Goal: Information Seeking & Learning: Learn about a topic

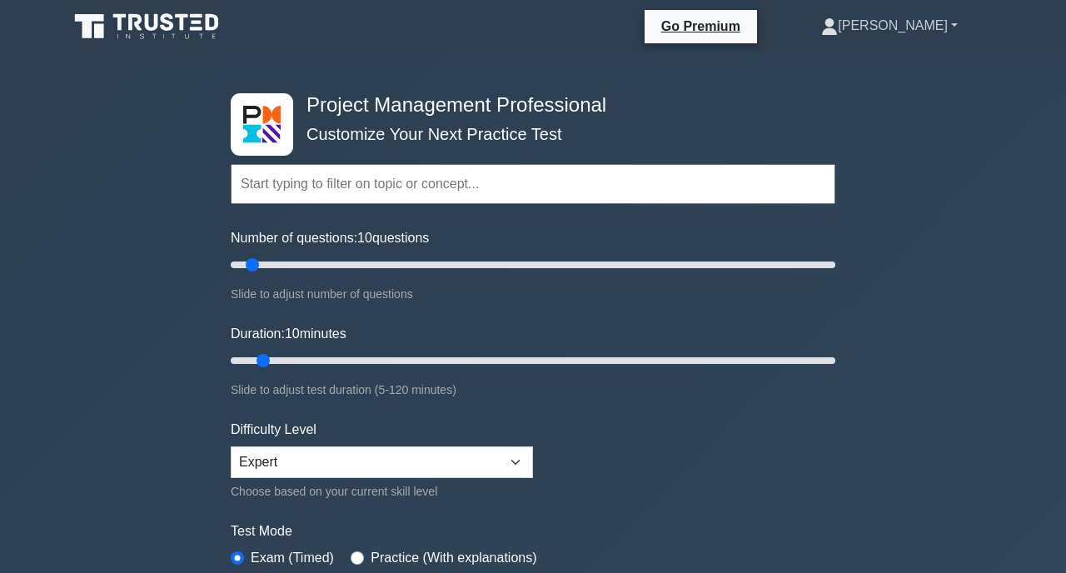
click at [929, 27] on link "[PERSON_NAME]" at bounding box center [889, 25] width 216 height 33
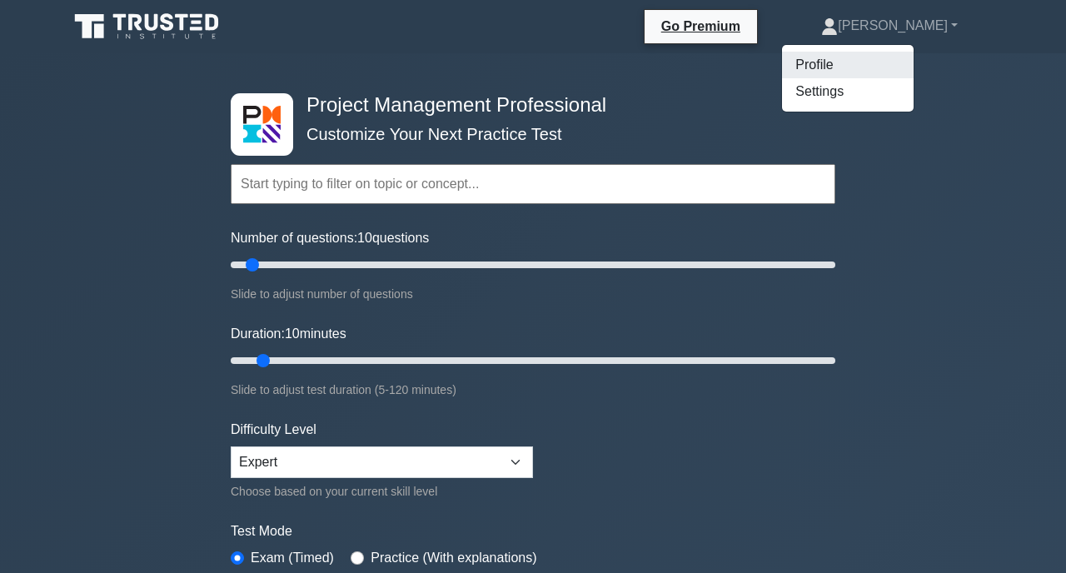
click at [898, 75] on link "Profile" at bounding box center [848, 65] width 132 height 27
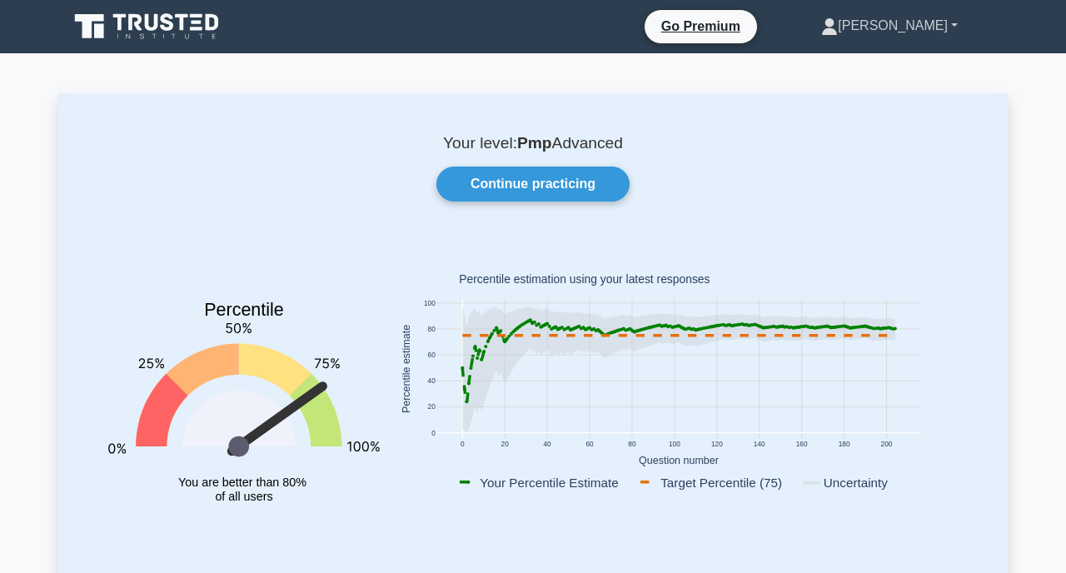
click at [936, 21] on link "[PERSON_NAME]" at bounding box center [889, 25] width 216 height 33
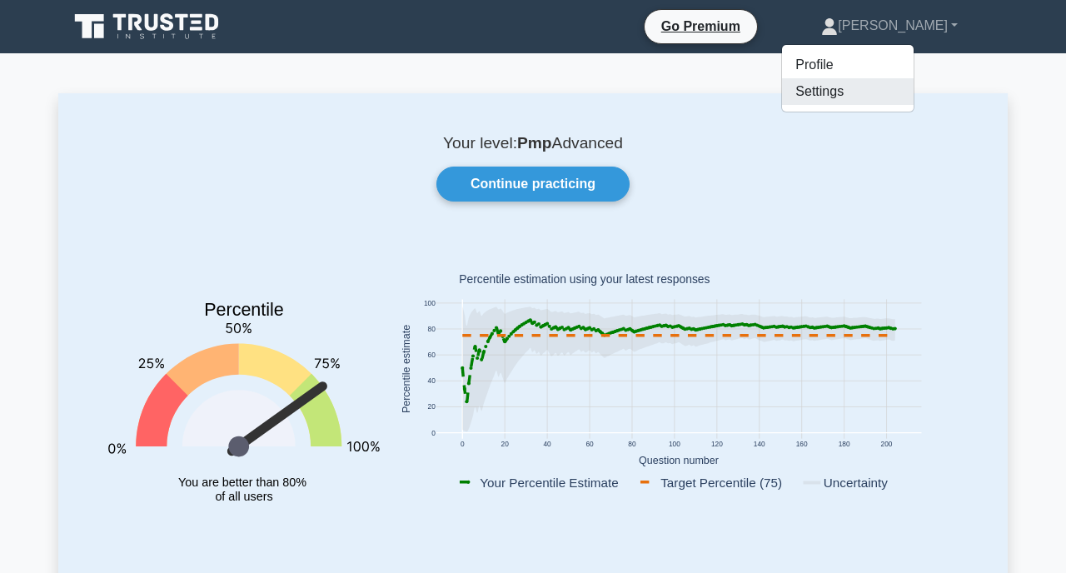
click at [904, 97] on link "Settings" at bounding box center [848, 91] width 132 height 27
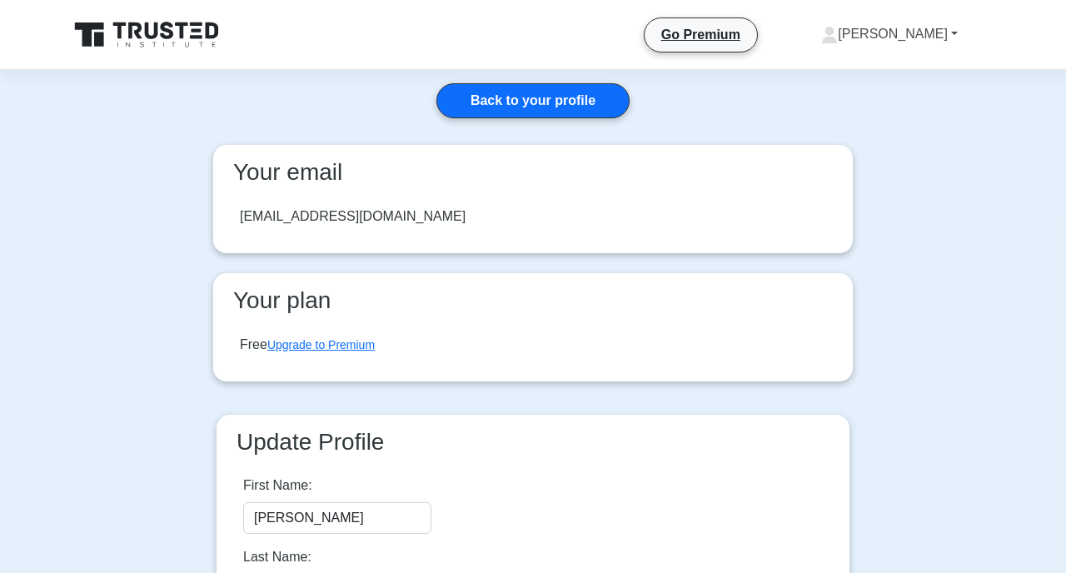
click at [937, 31] on link "[PERSON_NAME]" at bounding box center [889, 33] width 216 height 33
click at [912, 105] on link "Settings" at bounding box center [848, 100] width 132 height 27
click at [593, 91] on link "Back to your profile" at bounding box center [532, 100] width 193 height 35
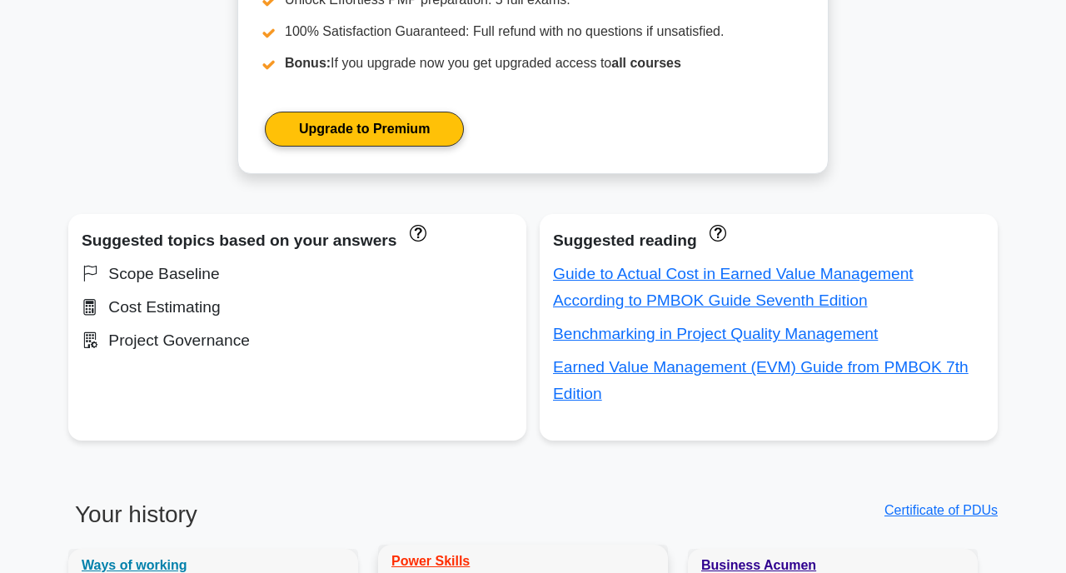
scroll to position [838, 0]
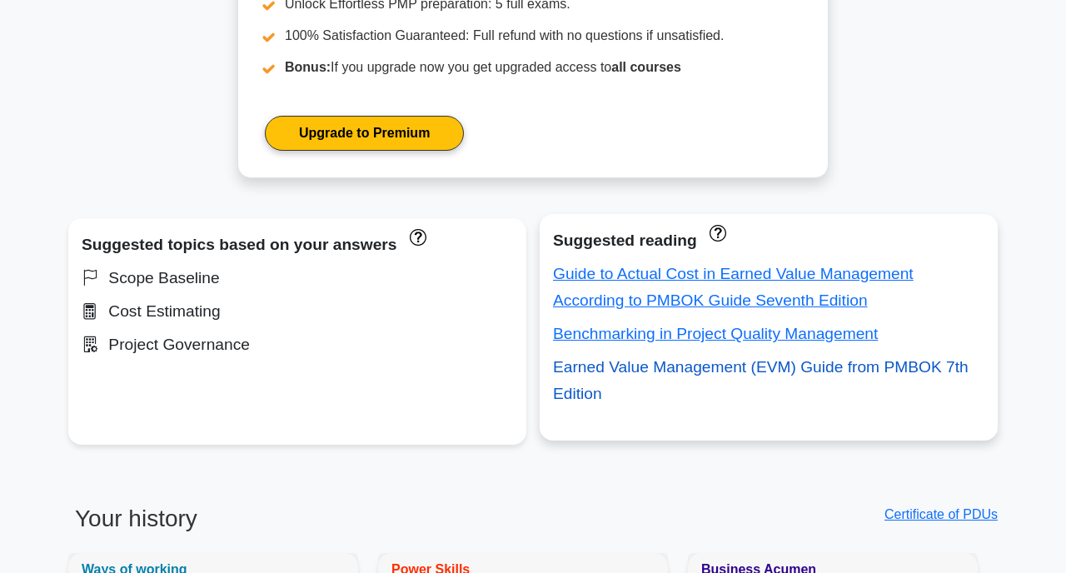
click at [680, 369] on link "Earned Value Management (EVM) Guide from PMBOK 7th Edition" at bounding box center [760, 380] width 415 height 44
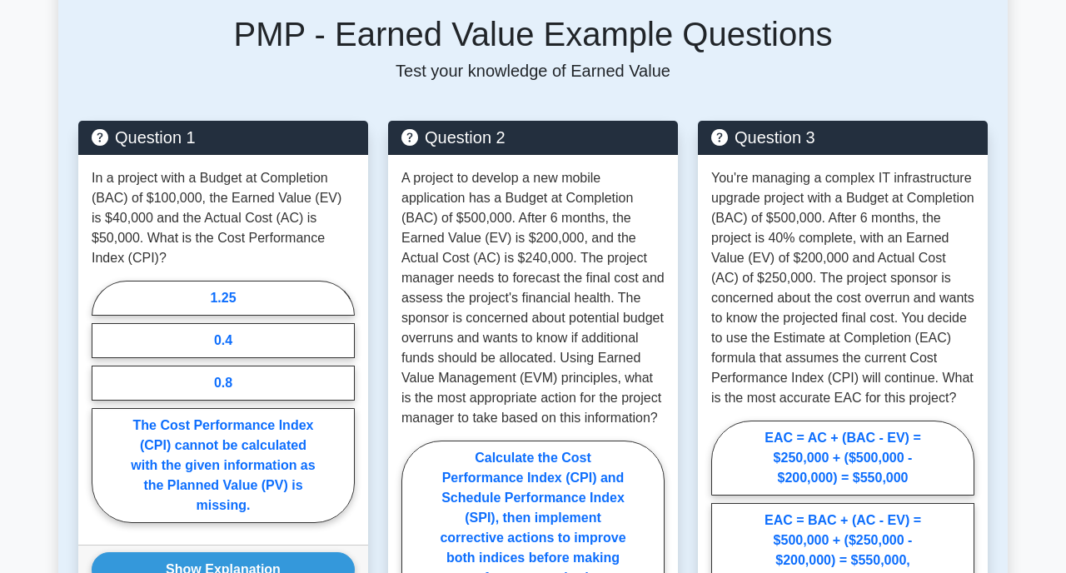
scroll to position [1264, 0]
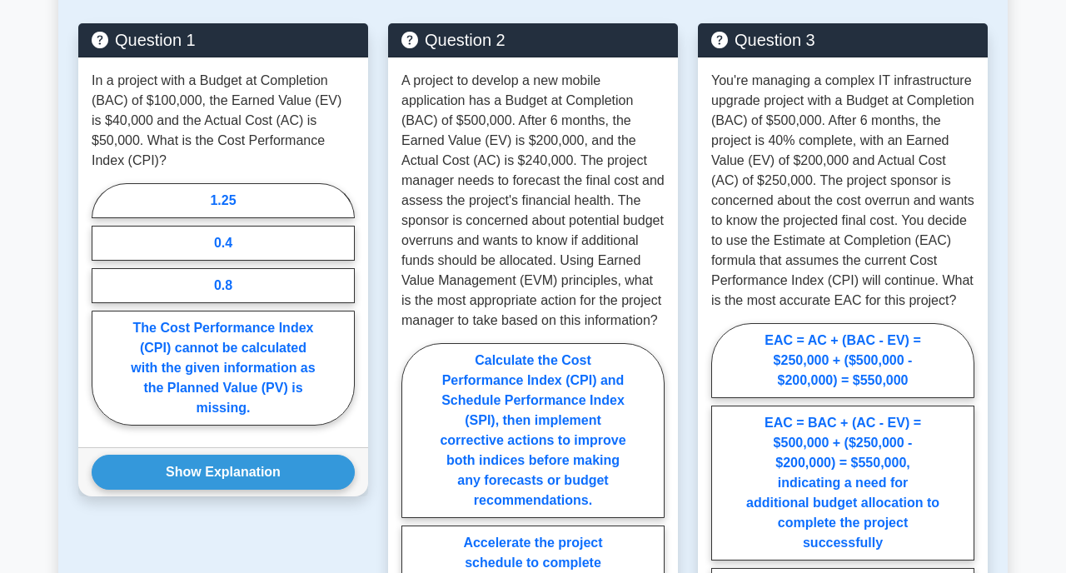
scroll to position [1366, 0]
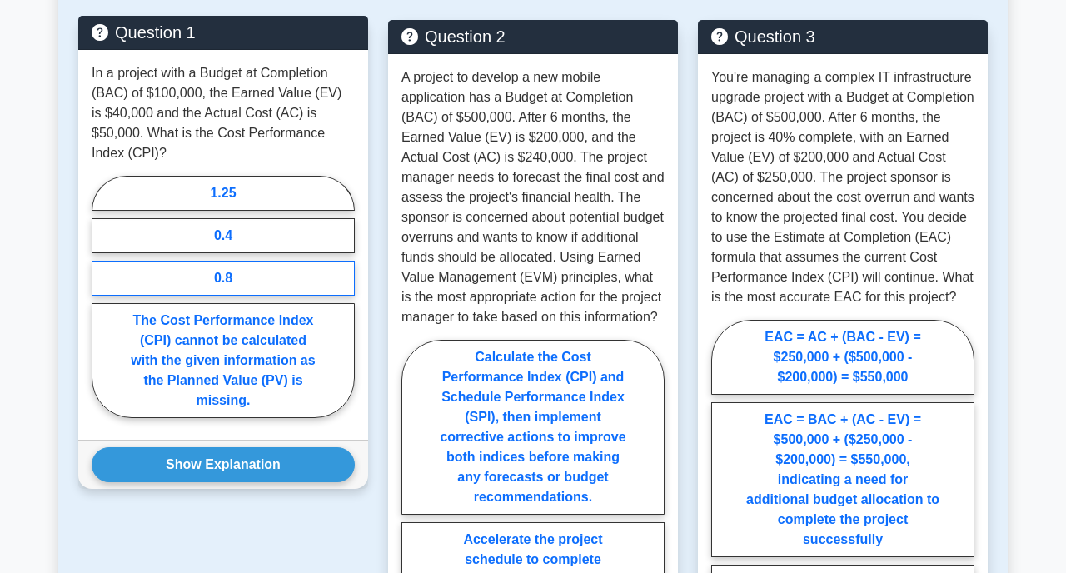
click at [295, 286] on label "0.8" at bounding box center [223, 278] width 263 height 35
click at [102, 296] on input "0.8" at bounding box center [97, 301] width 11 height 11
radio input "true"
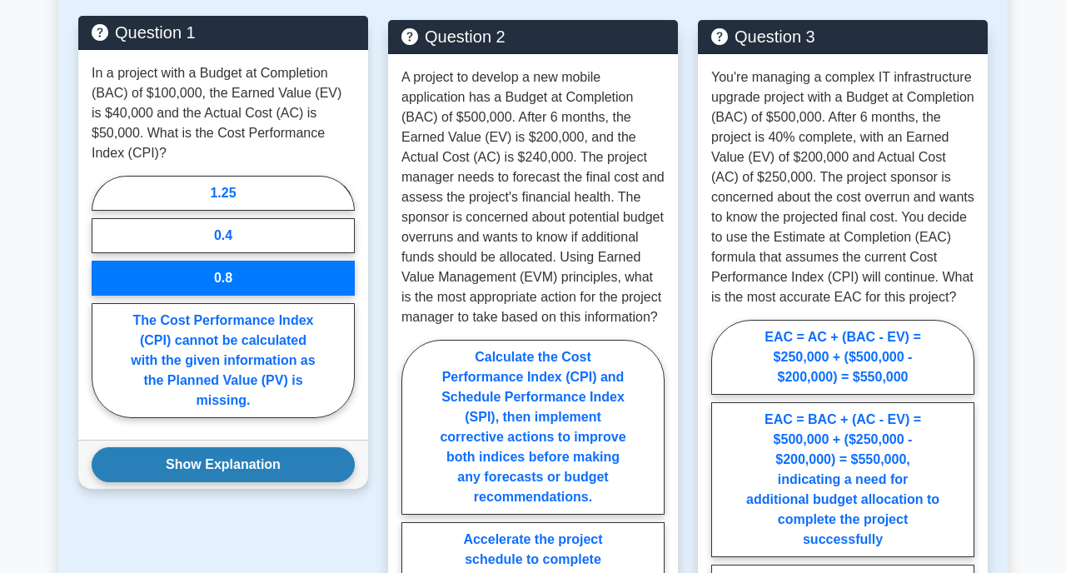
click at [272, 465] on button "Show Explanation" at bounding box center [223, 464] width 263 height 35
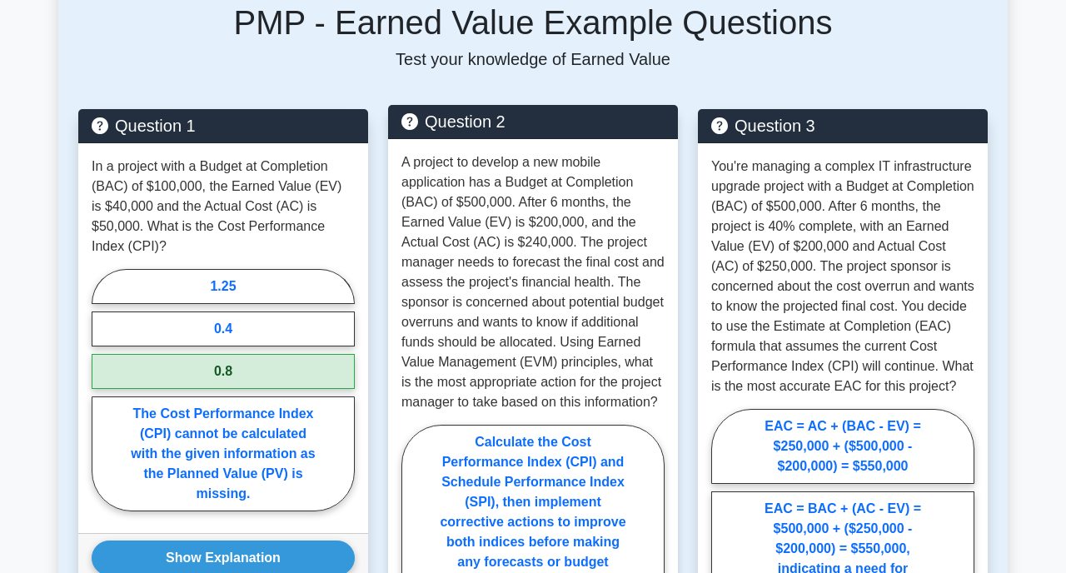
scroll to position [1281, 0]
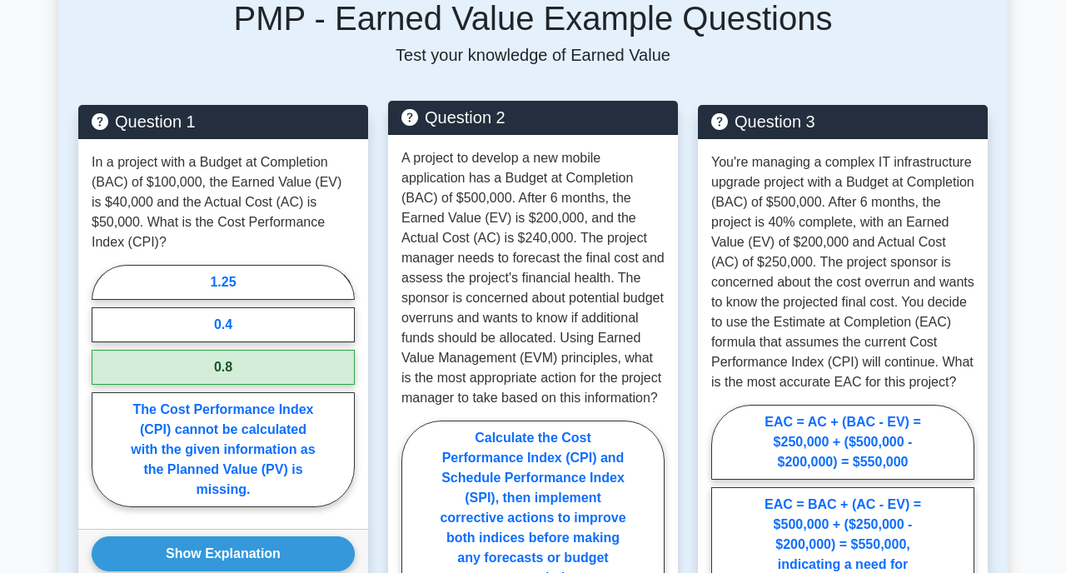
click at [553, 192] on p "A project to develop a new mobile application has a Budget at Completion (BAC) …" at bounding box center [532, 278] width 263 height 260
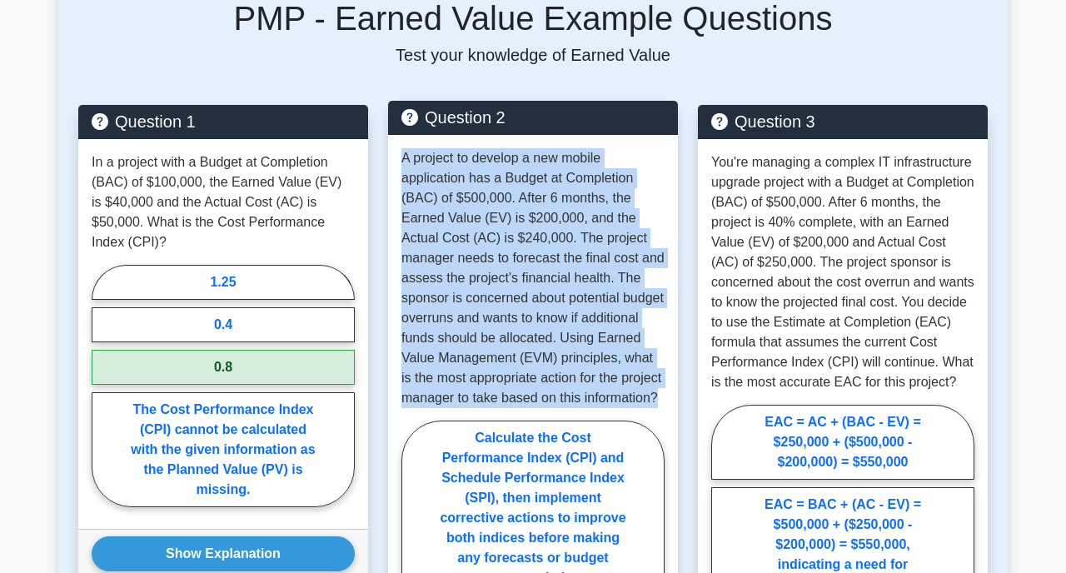
click at [553, 192] on p "A project to develop a new mobile application has a Budget at Completion (BAC) …" at bounding box center [532, 278] width 263 height 260
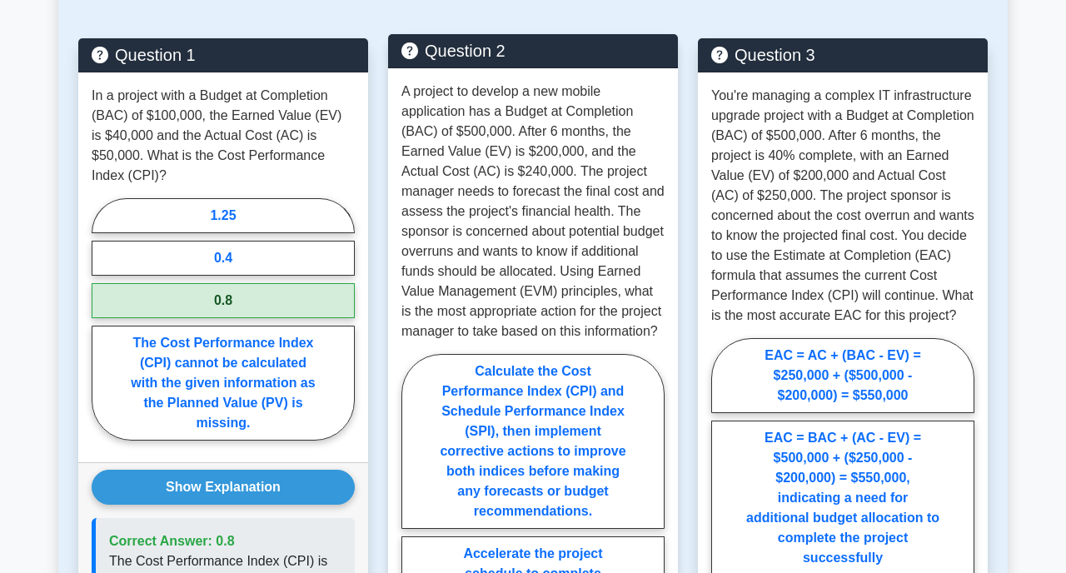
scroll to position [1348, 0]
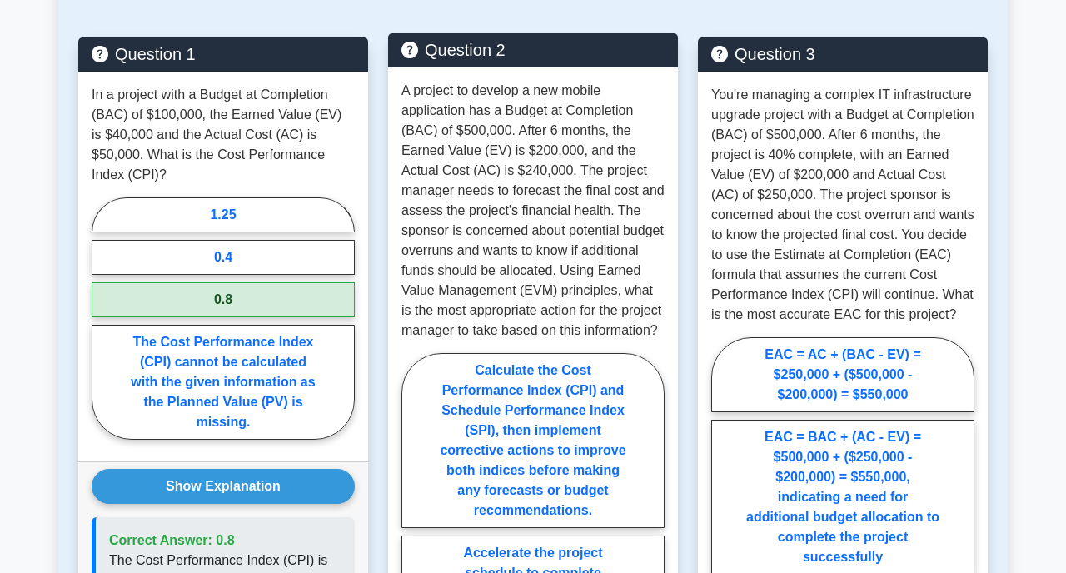
click at [577, 163] on p "A project to develop a new mobile application has a Budget at Completion (BAC) …" at bounding box center [532, 211] width 263 height 260
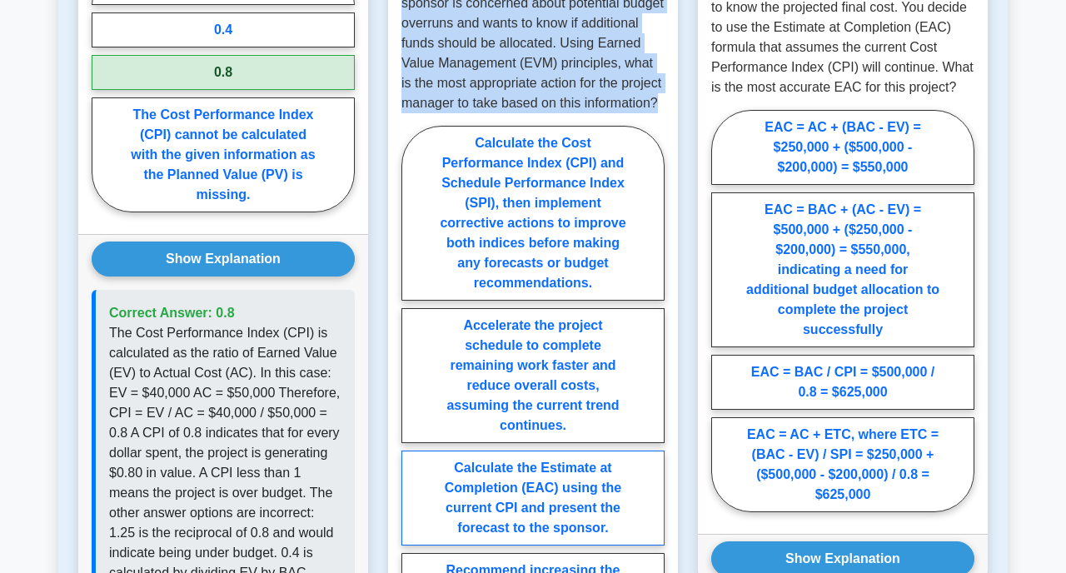
scroll to position [1577, 0]
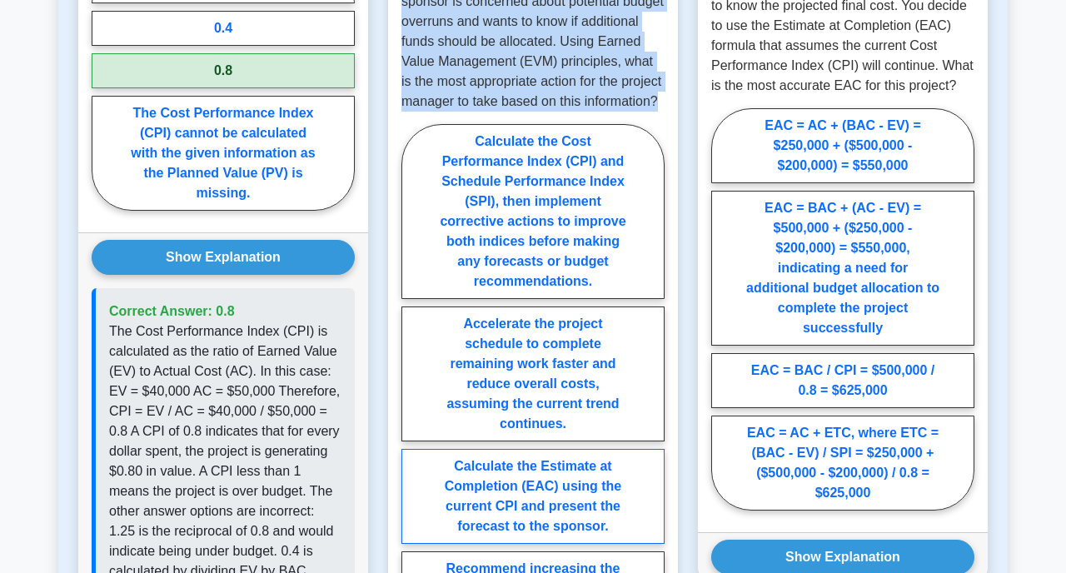
click at [561, 504] on label "Calculate the Estimate at Completion (EAC) using the current CPI and present th…" at bounding box center [532, 496] width 263 height 95
click at [412, 406] on input "Calculate the Estimate at Completion (EAC) using the current CPI and present th…" at bounding box center [406, 400] width 11 height 11
radio input "true"
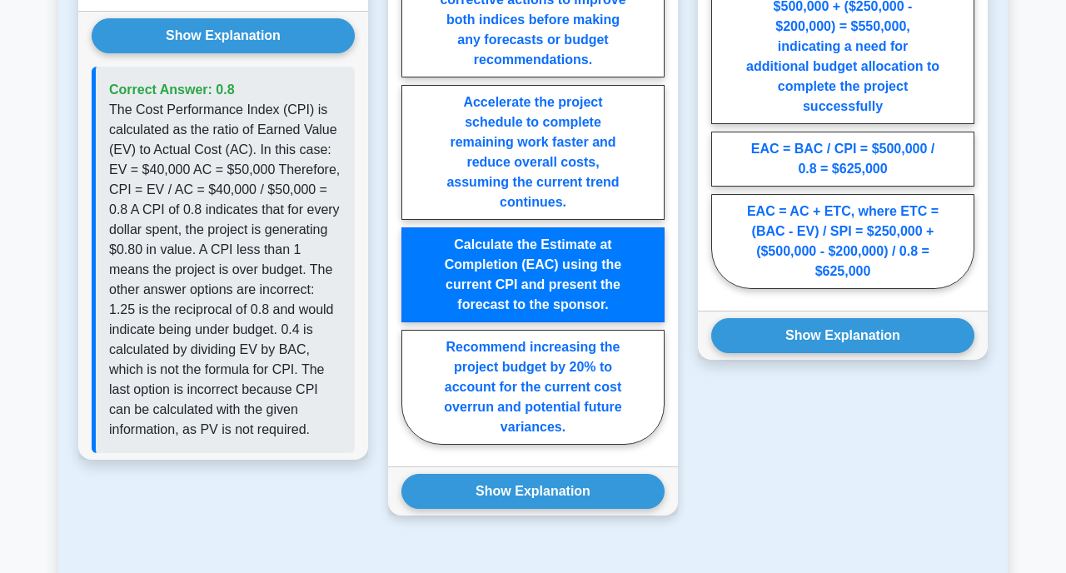
scroll to position [1800, 0]
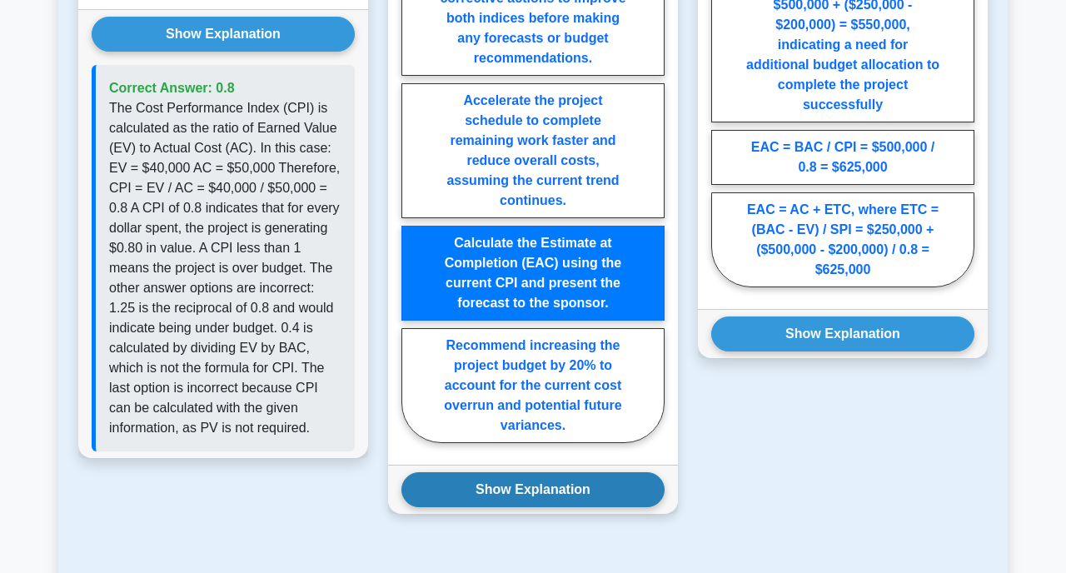
click at [558, 507] on button "Show Explanation" at bounding box center [532, 489] width 263 height 35
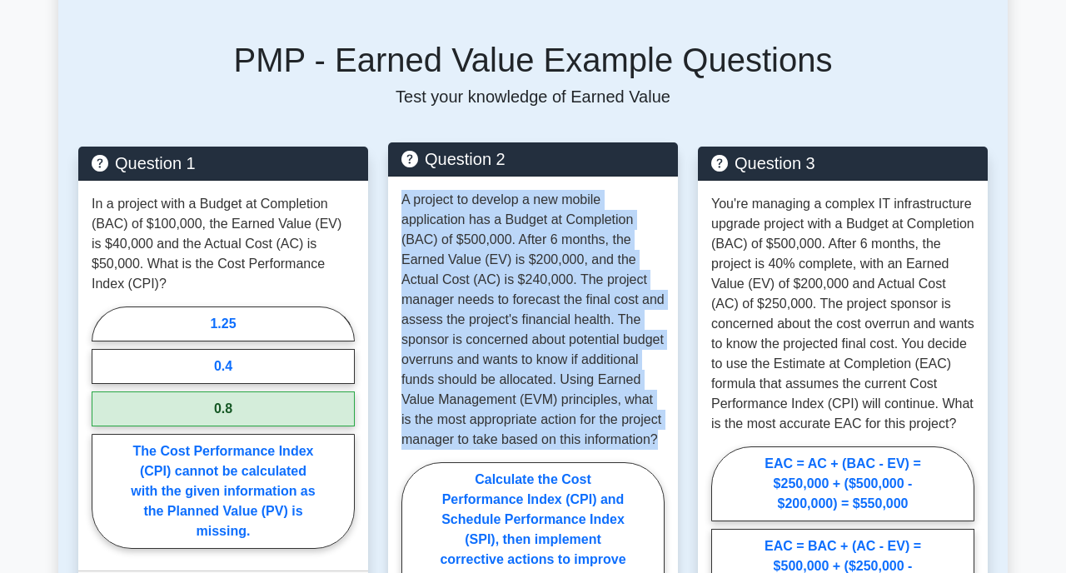
scroll to position [1214, 0]
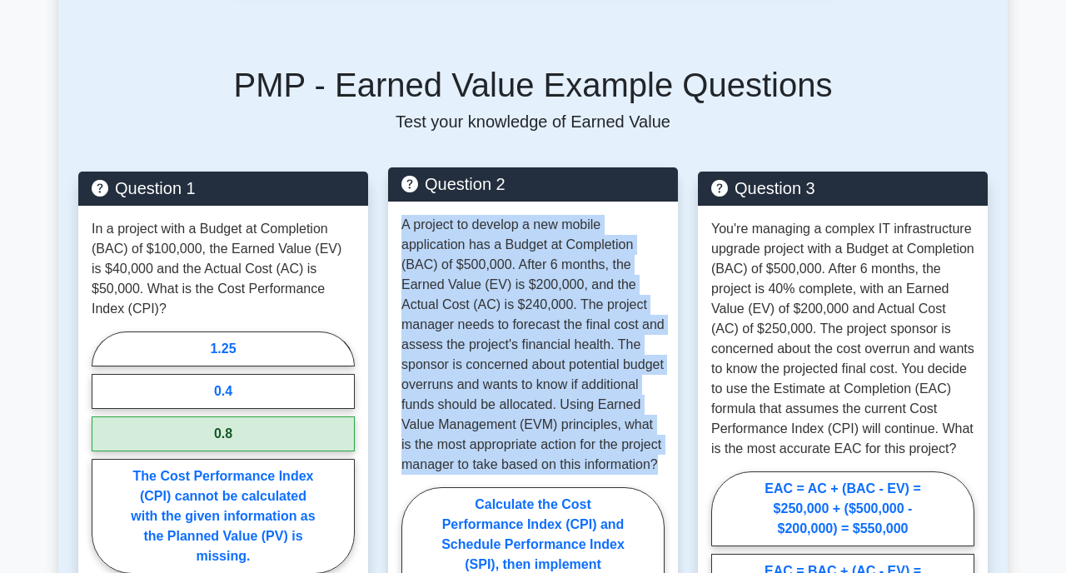
click at [635, 353] on p "A project to develop a new mobile application has a Budget at Completion (BAC) …" at bounding box center [532, 345] width 263 height 260
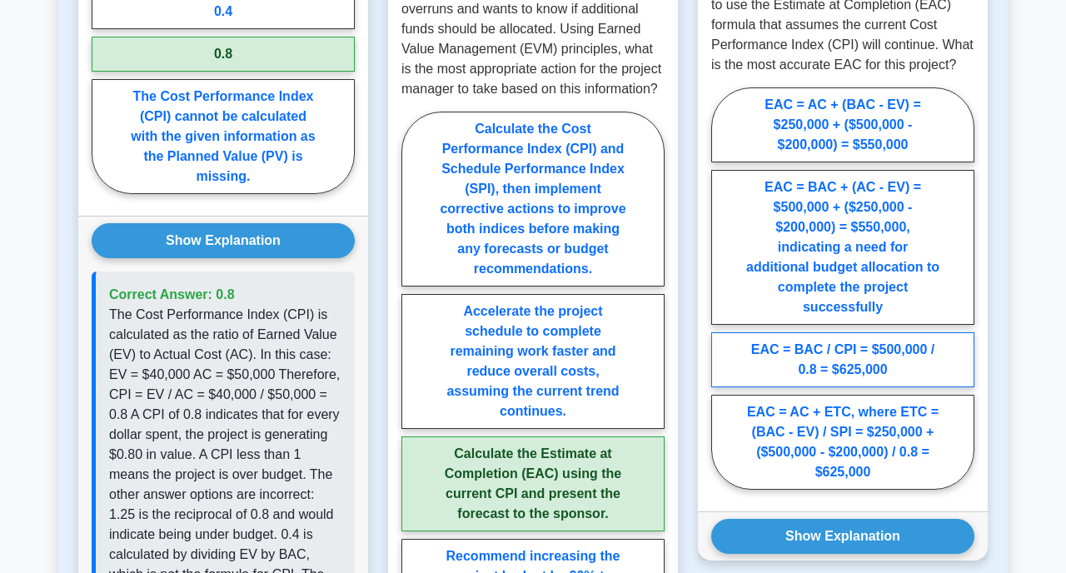
scroll to position [1595, 0]
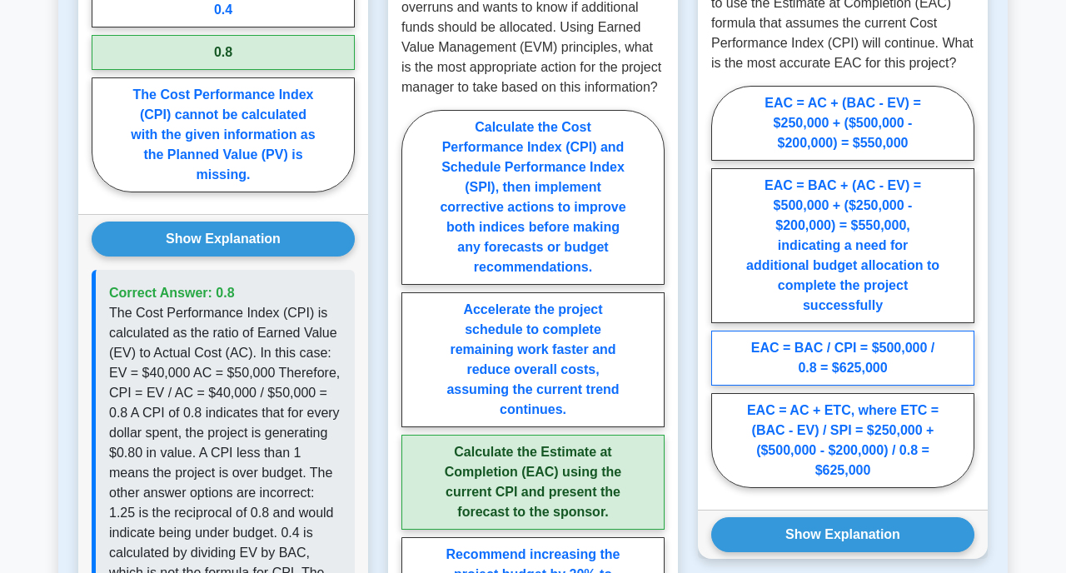
click at [840, 386] on label "EAC = BAC / CPI = $500,000 / 0.8 = $625,000" at bounding box center [842, 358] width 263 height 55
click at [722, 297] on input "EAC = BAC / CPI = $500,000 / 0.8 = $625,000" at bounding box center [716, 291] width 11 height 11
radio input "true"
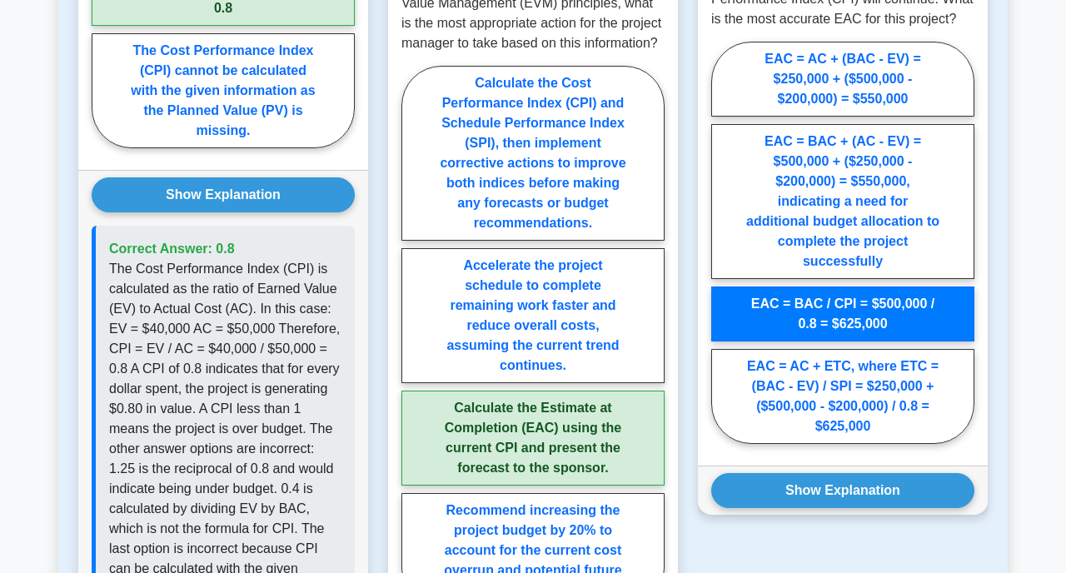
scroll to position [1644, 0]
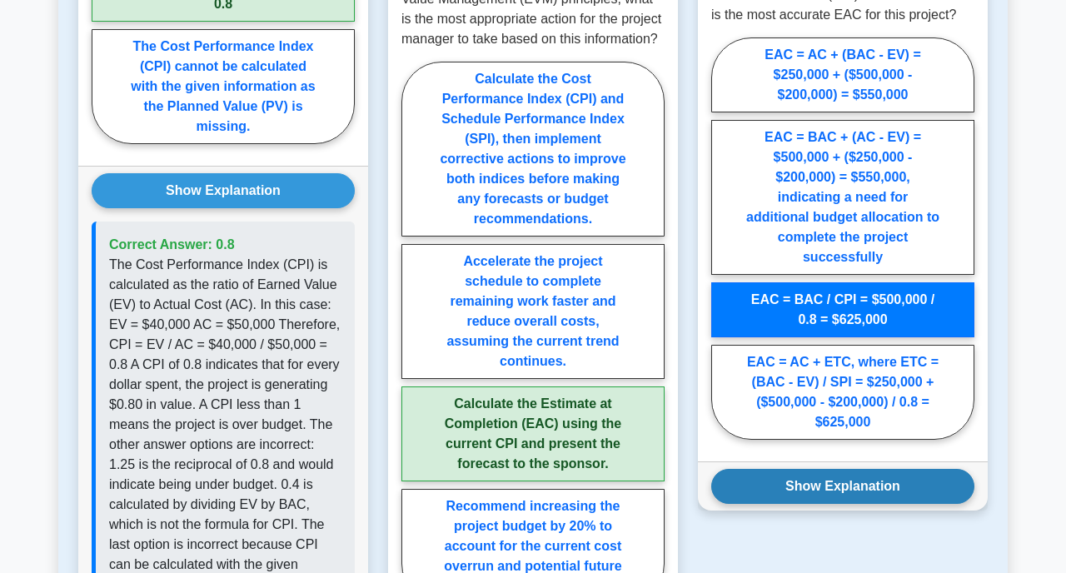
click at [832, 504] on button "Show Explanation" at bounding box center [842, 486] width 263 height 35
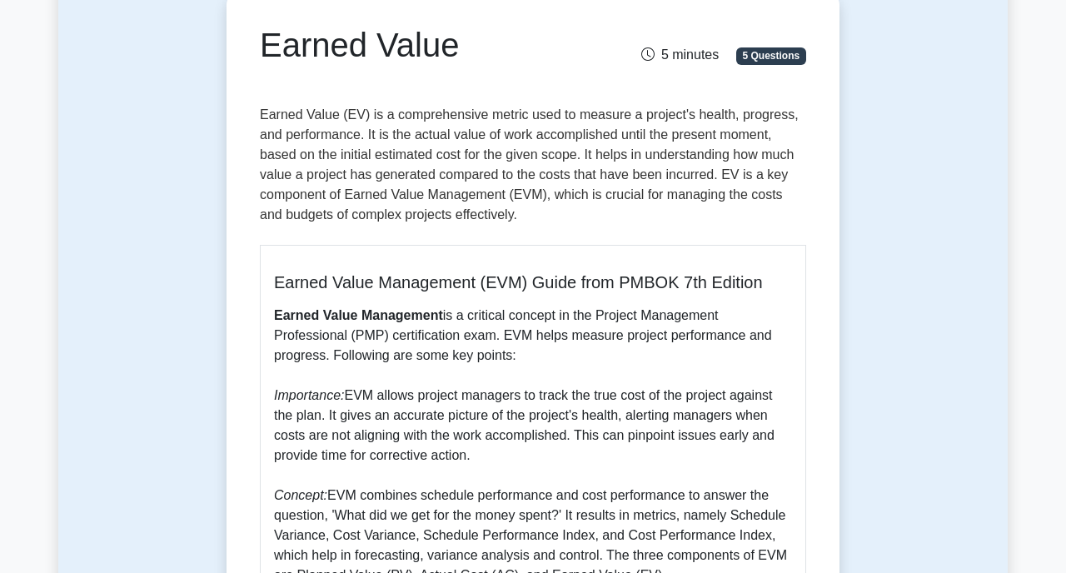
scroll to position [0, 0]
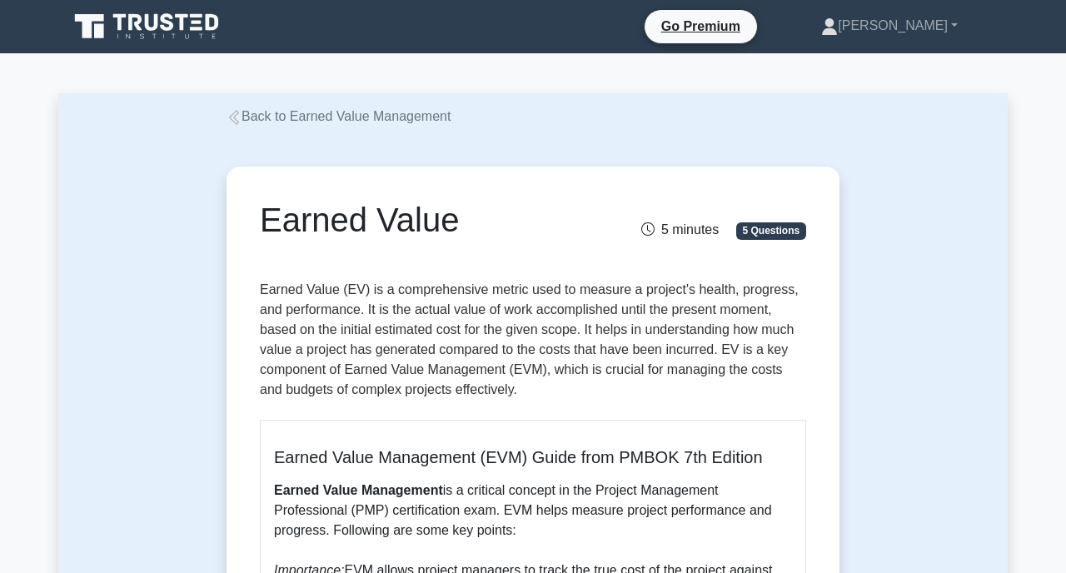
click at [401, 113] on link "Back to Earned Value Management" at bounding box center [338, 116] width 224 height 14
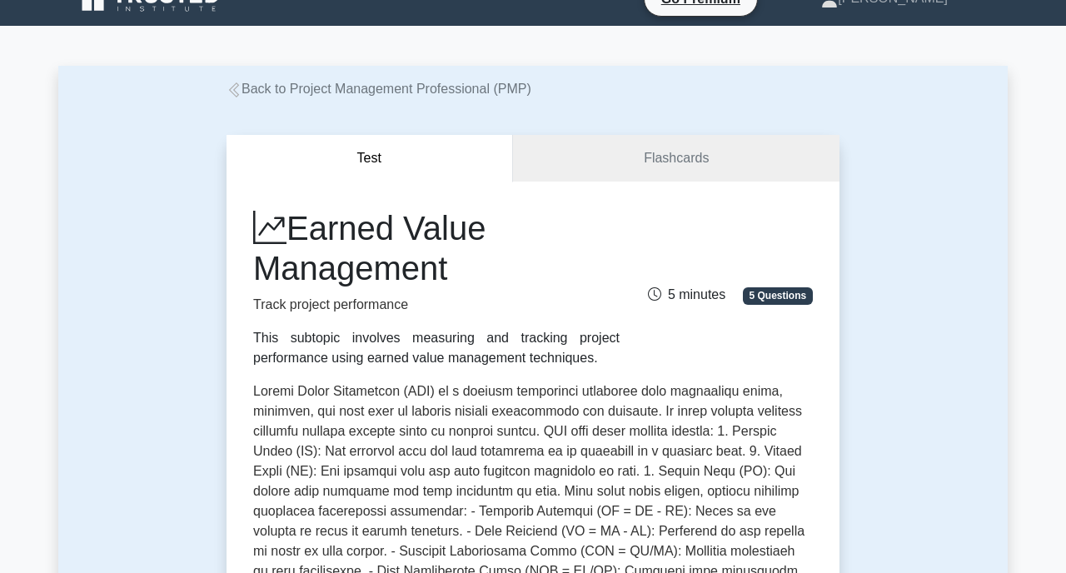
scroll to position [33, 0]
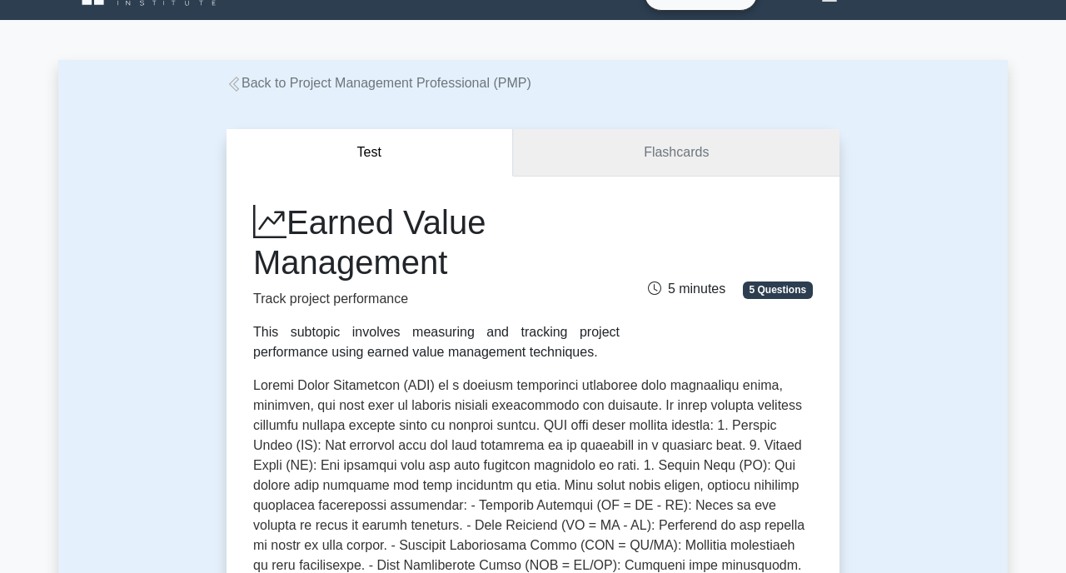
click at [727, 133] on link "Flashcards" at bounding box center [676, 152] width 326 height 47
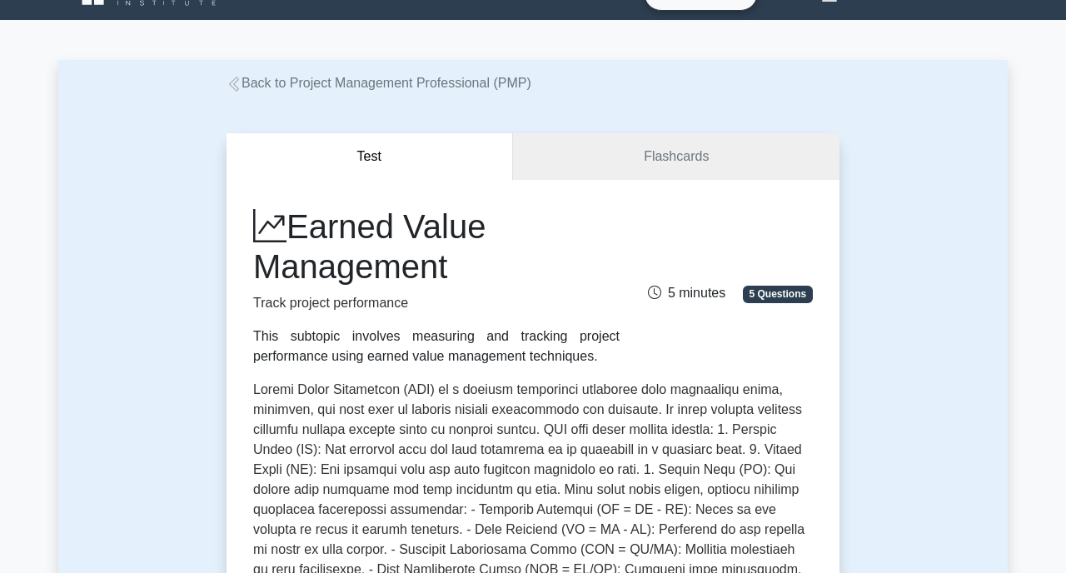
click at [403, 79] on link "Back to Project Management Professional (PMP)" at bounding box center [378, 83] width 305 height 14
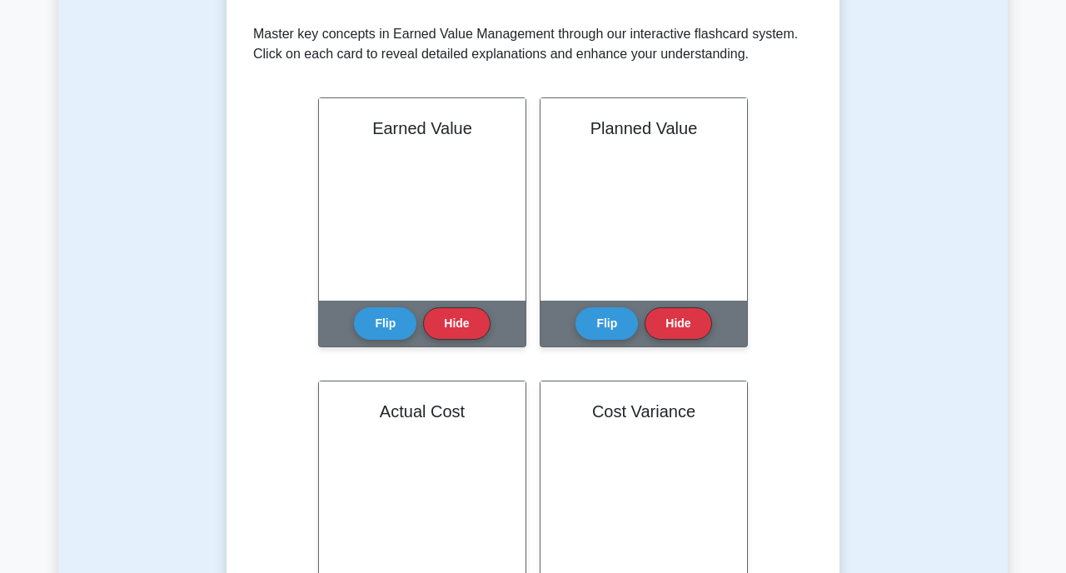
scroll to position [331, 0]
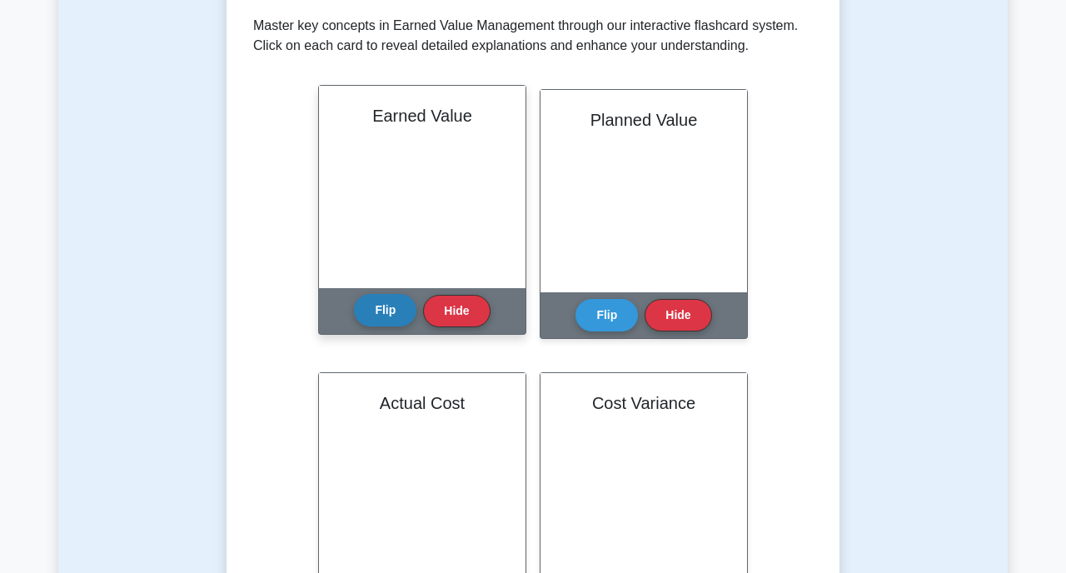
click at [407, 311] on button "Flip" at bounding box center [385, 310] width 62 height 32
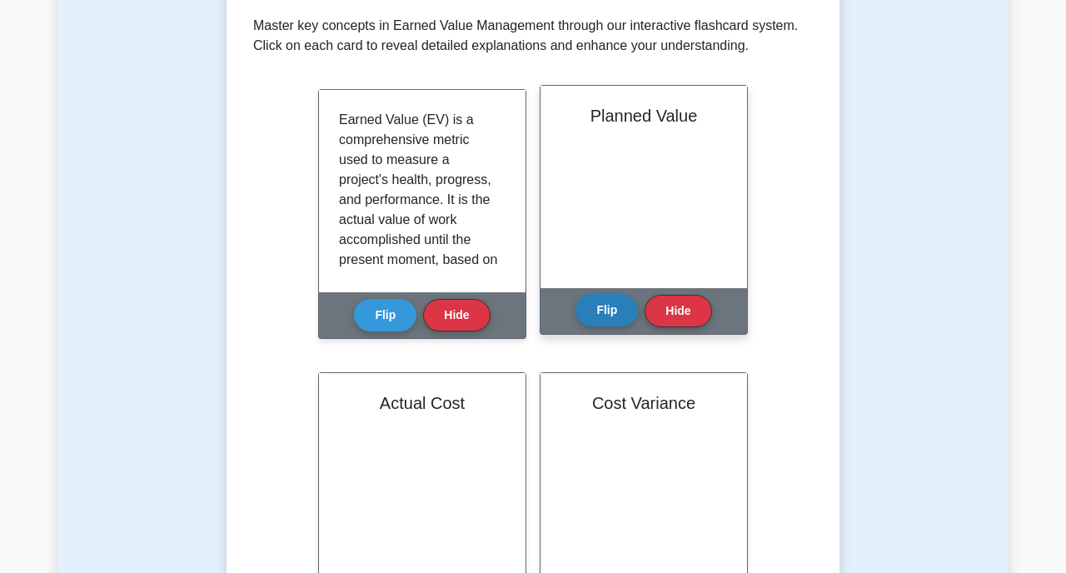
click at [605, 302] on button "Flip" at bounding box center [606, 310] width 62 height 32
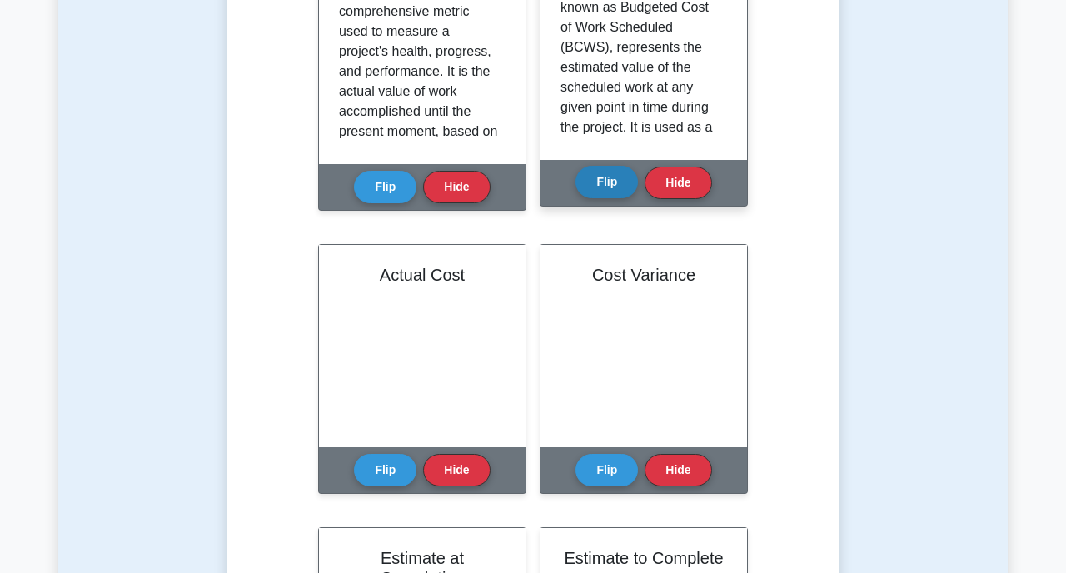
scroll to position [460, 0]
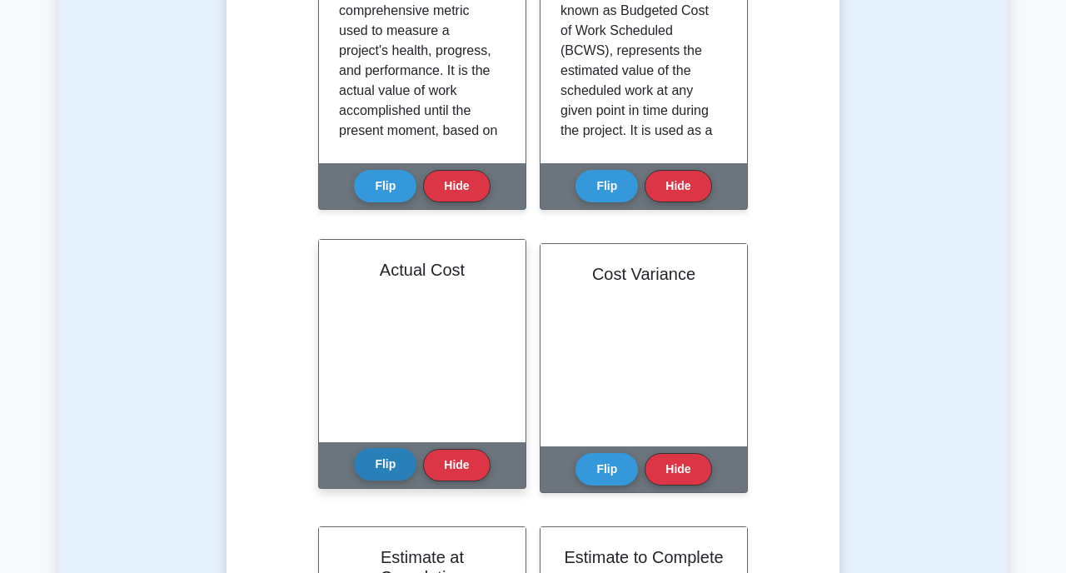
click at [372, 461] on button "Flip" at bounding box center [385, 464] width 62 height 32
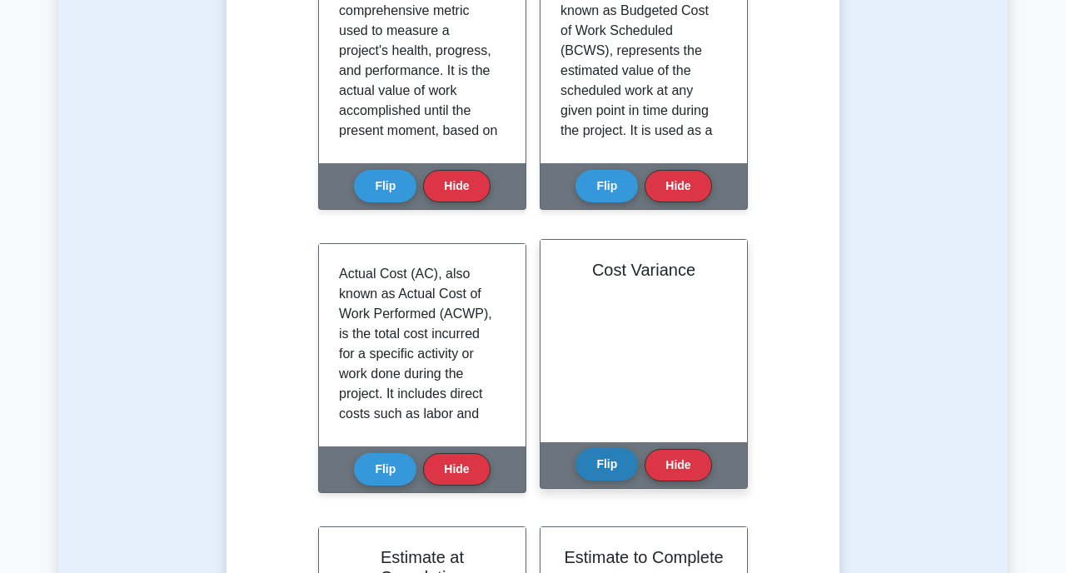
click at [613, 463] on button "Flip" at bounding box center [606, 464] width 62 height 32
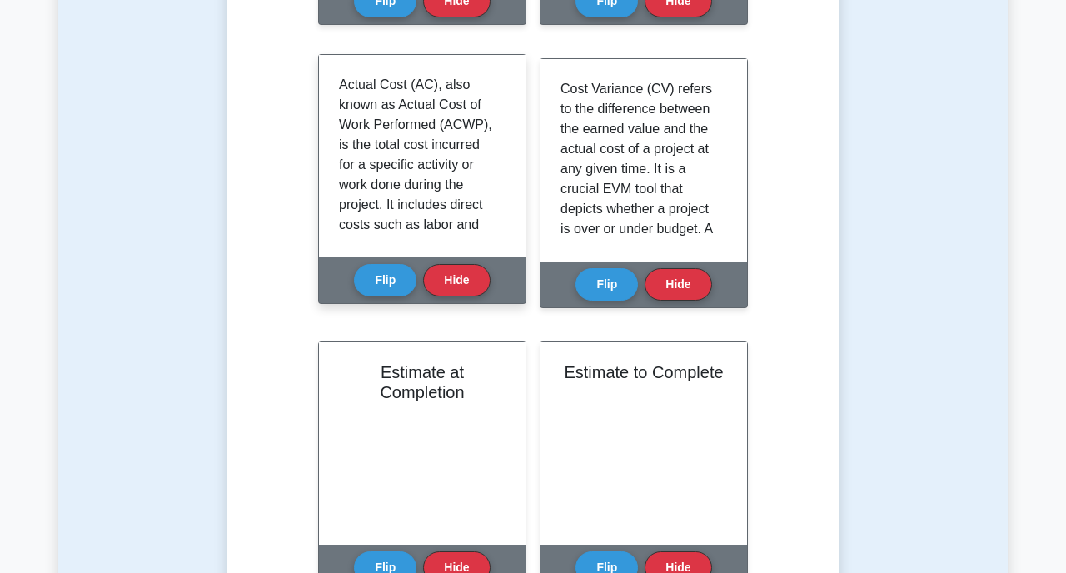
scroll to position [619, 0]
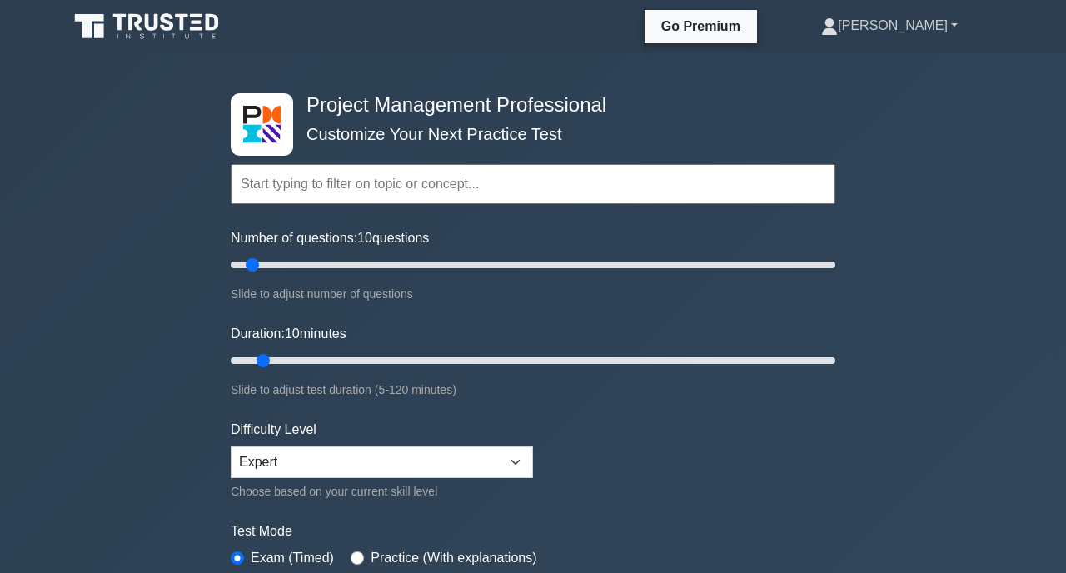
click at [947, 27] on link "[PERSON_NAME]" at bounding box center [889, 25] width 216 height 33
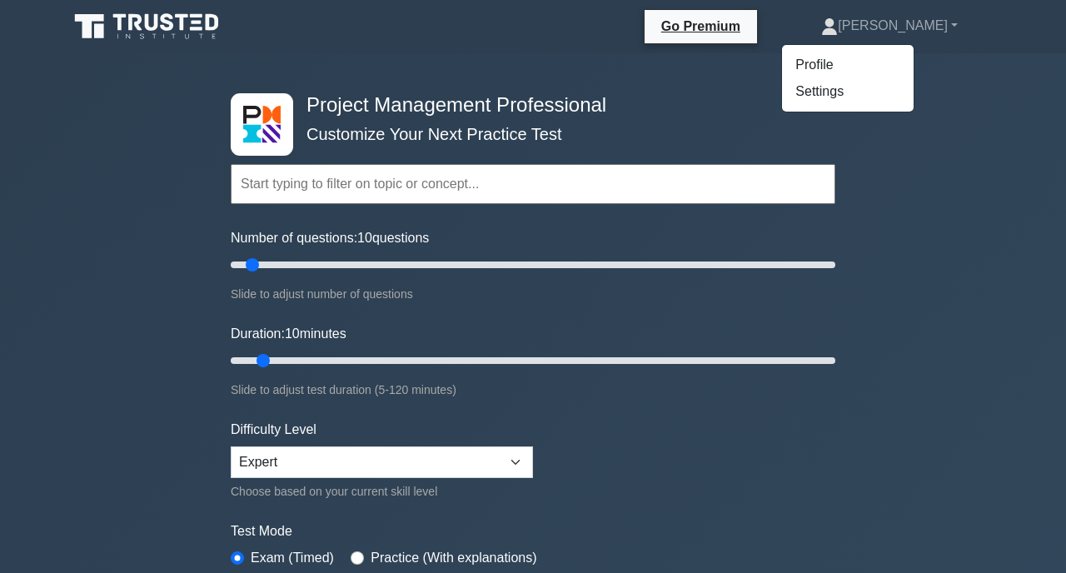
click at [928, 210] on div "Project Management Professional Customize Your Next Practice Test Topics Scope …" at bounding box center [533, 561] width 1066 height 1016
